Goal: Information Seeking & Learning: Learn about a topic

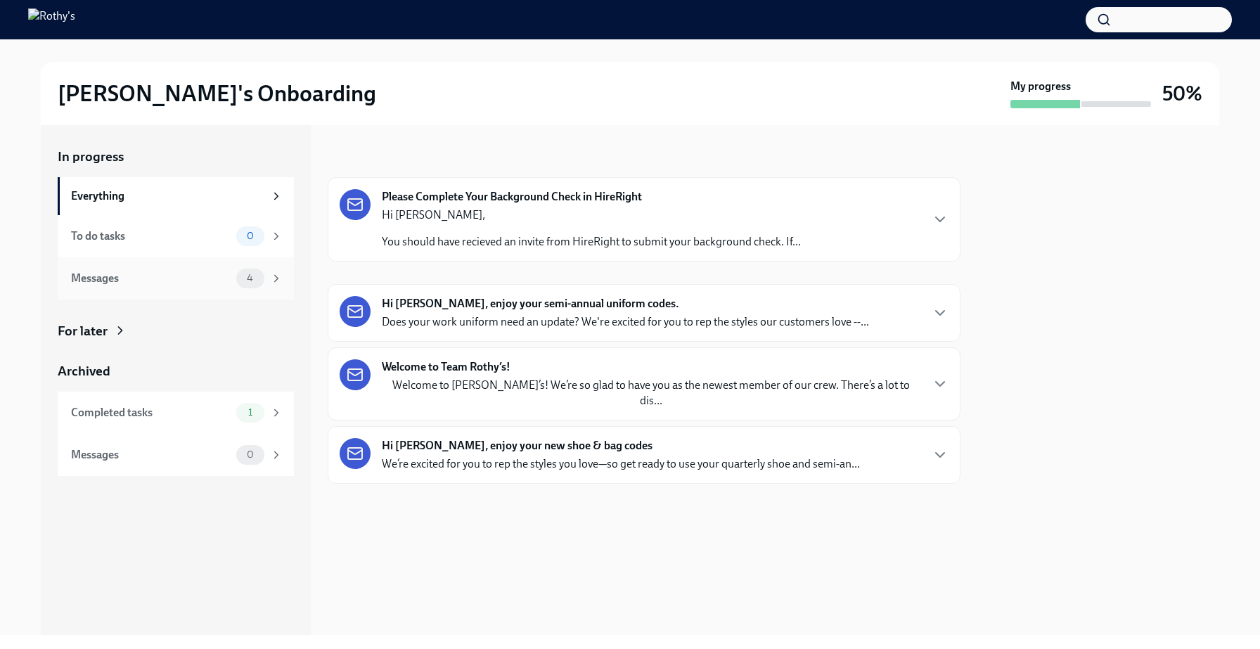
click at [217, 279] on div "Messages" at bounding box center [151, 278] width 160 height 15
click at [399, 311] on strong "Hi [PERSON_NAME], enjoy your semi-annual uniform codes." at bounding box center [530, 303] width 297 height 15
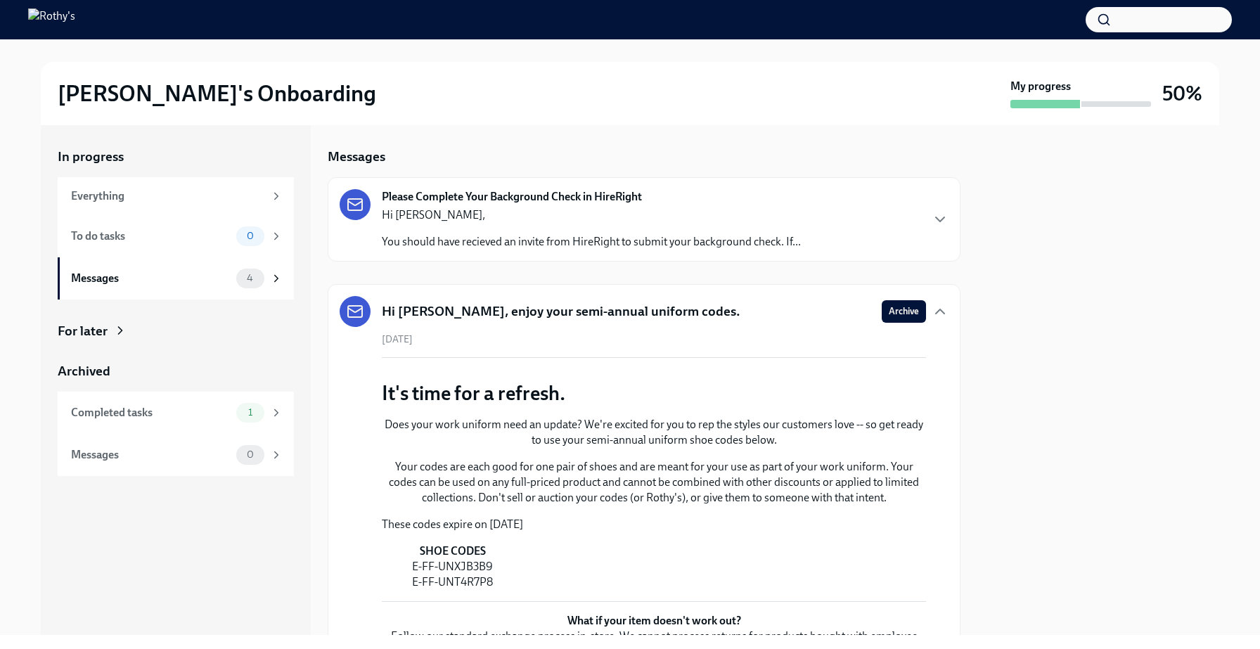
click at [1041, 330] on div at bounding box center [1098, 380] width 242 height 510
drag, startPoint x: 1252, startPoint y: 153, endPoint x: 1231, endPoint y: 248, distance: 97.2
click at [1231, 248] on div "[PERSON_NAME]'s Onboarding My progress 50% In progress Everything To do tasks 0…" at bounding box center [630, 337] width 1260 height 596
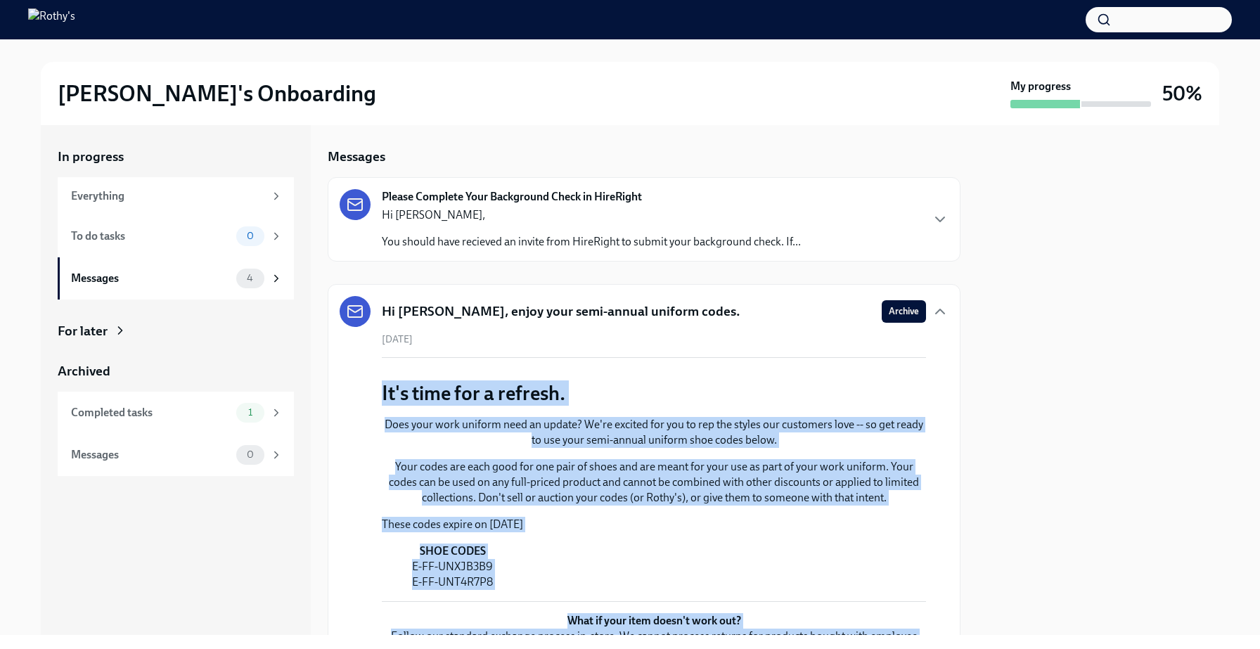
drag, startPoint x: 1231, startPoint y: 248, endPoint x: 949, endPoint y: 428, distance: 334.5
click at [949, 428] on div "In progress Everything To do tasks 0 Messages 4 For later Archived Completed ta…" at bounding box center [630, 380] width 1215 height 510
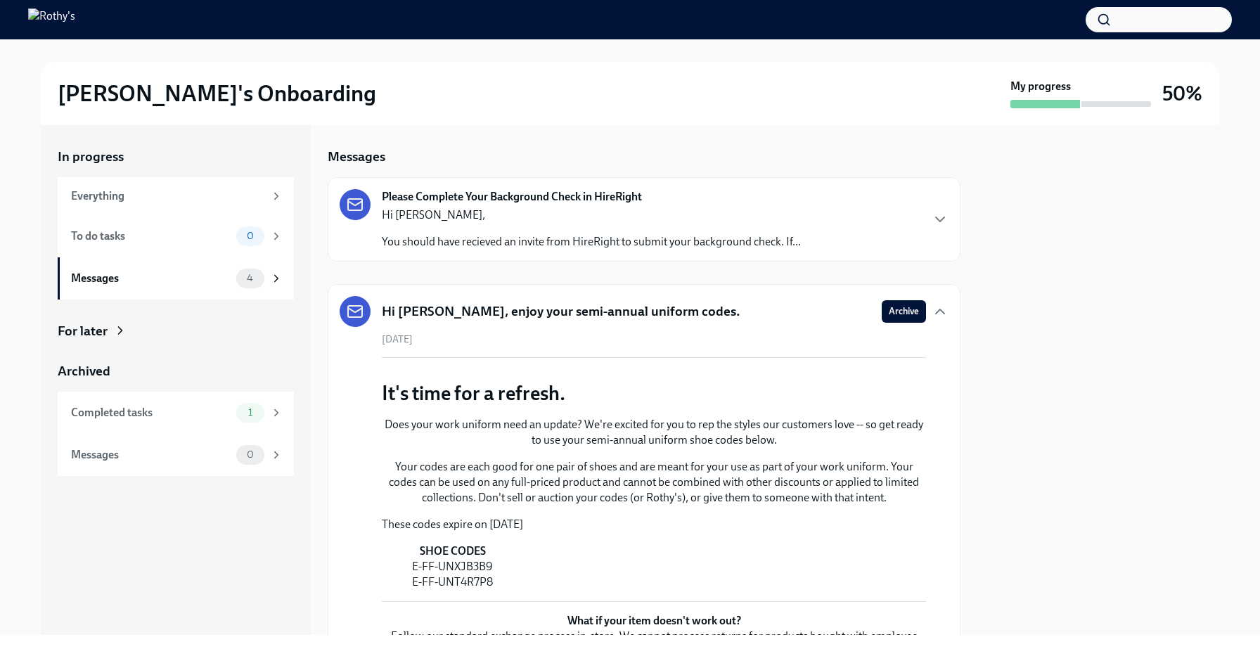
drag, startPoint x: 949, startPoint y: 428, endPoint x: 925, endPoint y: 428, distance: 23.9
click at [925, 428] on div "Hi [PERSON_NAME], enjoy your semi-annual uniform codes. Archive [DATE] It's tim…" at bounding box center [644, 539] width 633 height 510
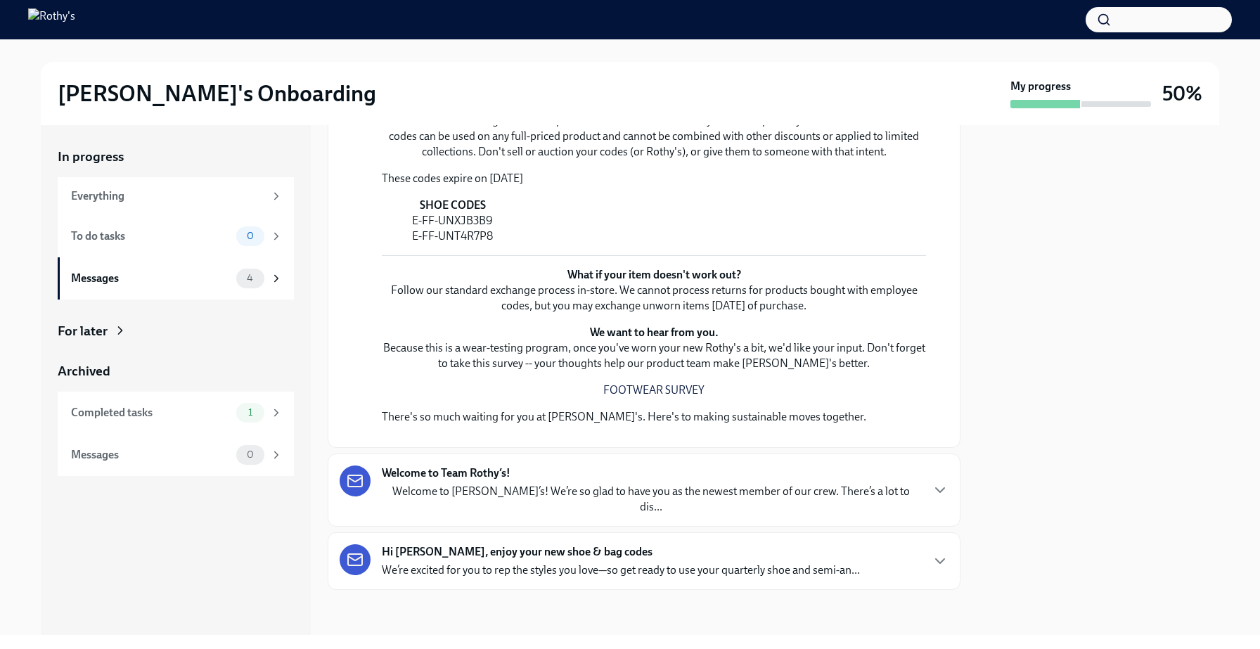
scroll to position [997, 0]
click at [930, 482] on div "Welcome to Team Rothy’s! Welcome to [PERSON_NAME]’s! We’re so glad to have you …" at bounding box center [644, 489] width 609 height 49
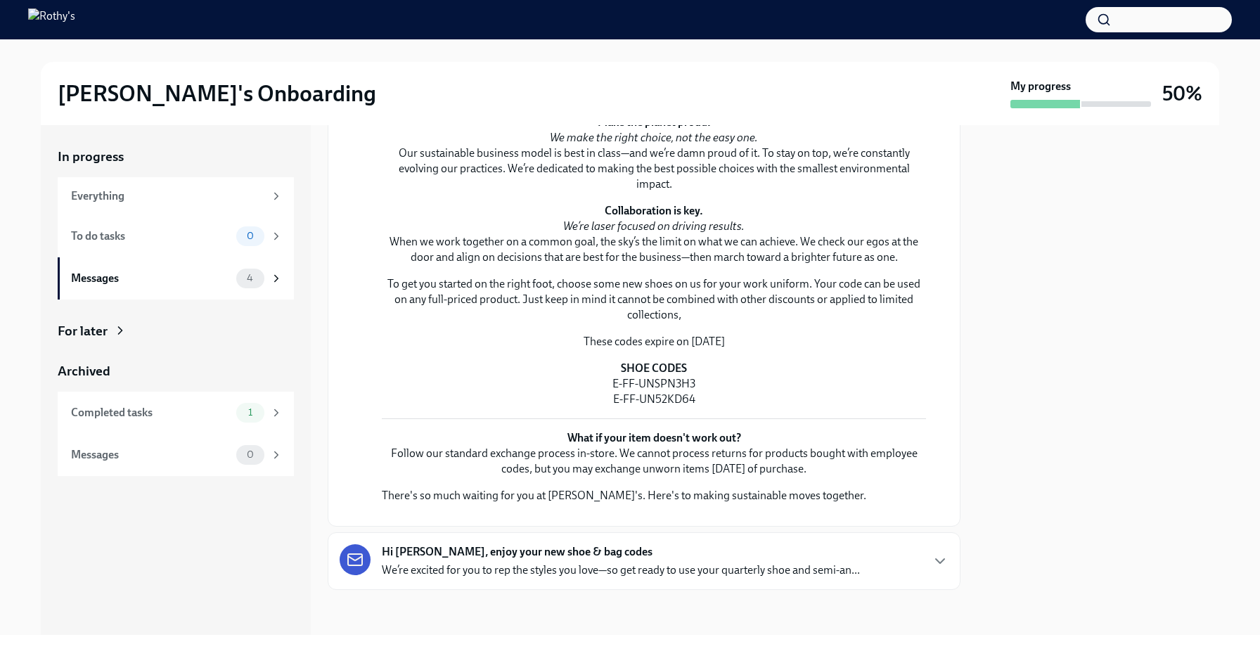
scroll to position [2364, 0]
click at [922, 542] on div "Hi [PERSON_NAME], enjoy your new shoe & bag codes We’re excited for you to rep …" at bounding box center [644, 561] width 633 height 58
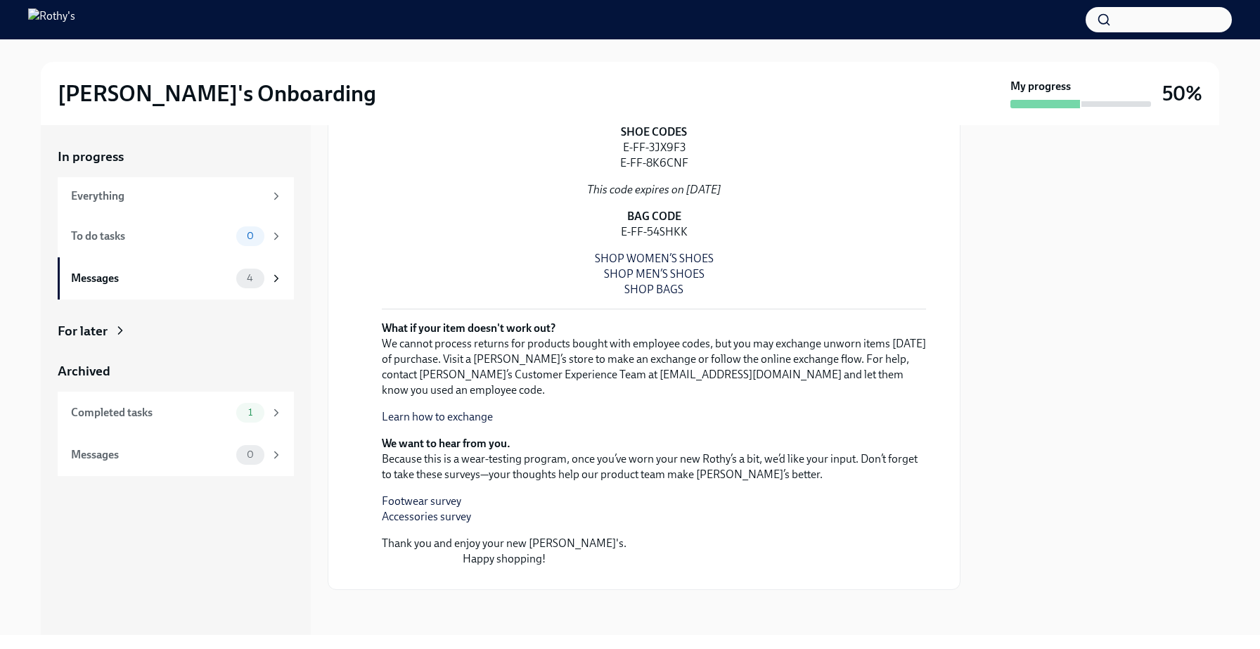
scroll to position [3545, 0]
